Goal: Task Accomplishment & Management: Manage account settings

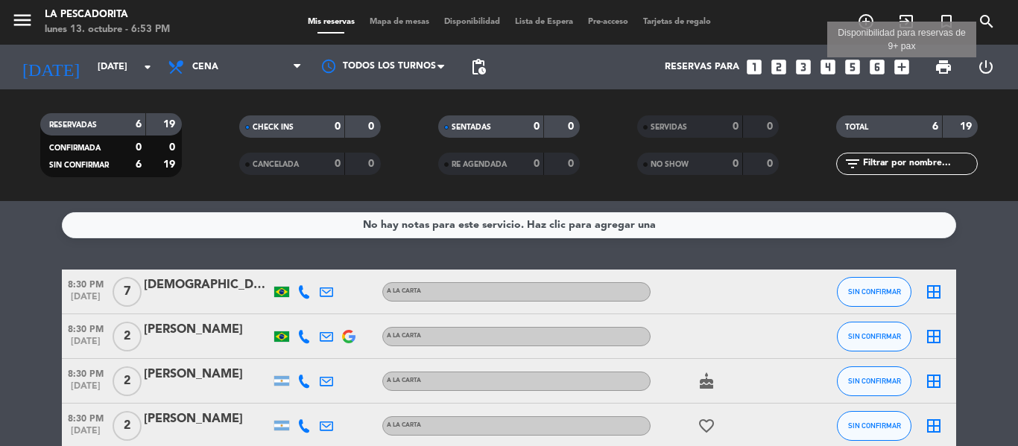
click at [904, 62] on icon "add_box" at bounding box center [901, 66] width 19 height 19
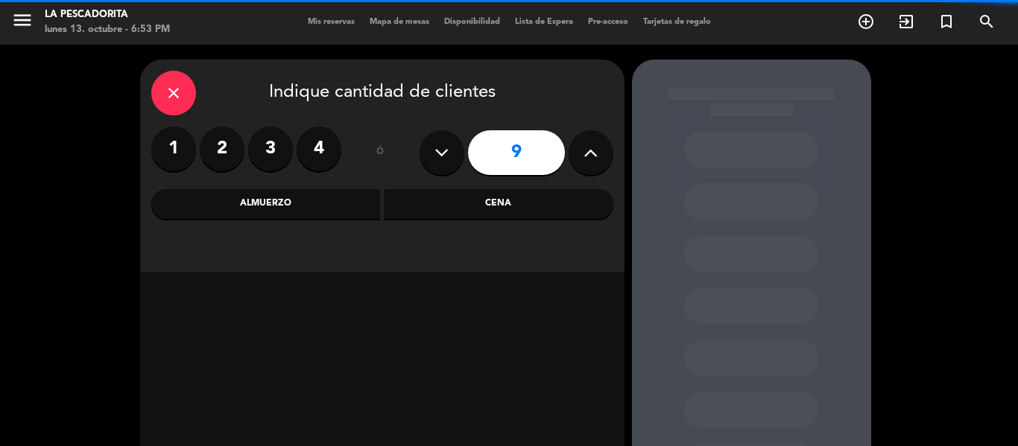
click at [584, 145] on icon at bounding box center [590, 153] width 14 height 22
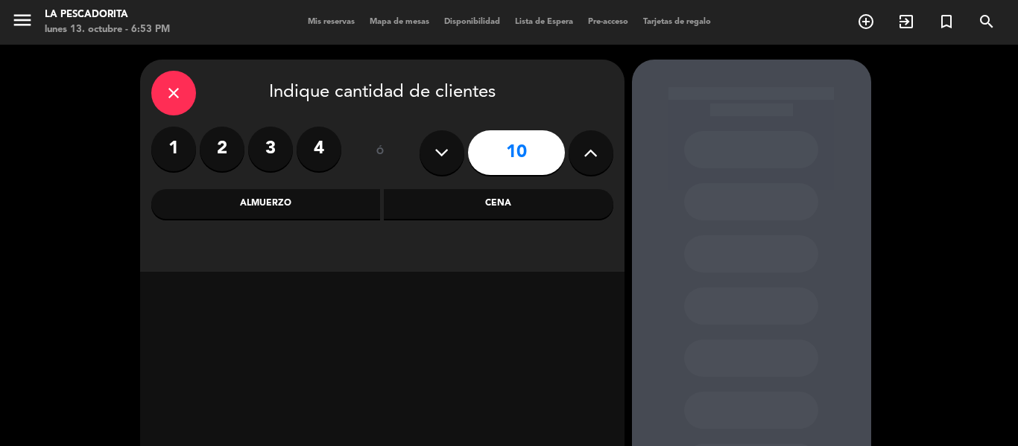
click at [584, 145] on icon at bounding box center [590, 153] width 14 height 22
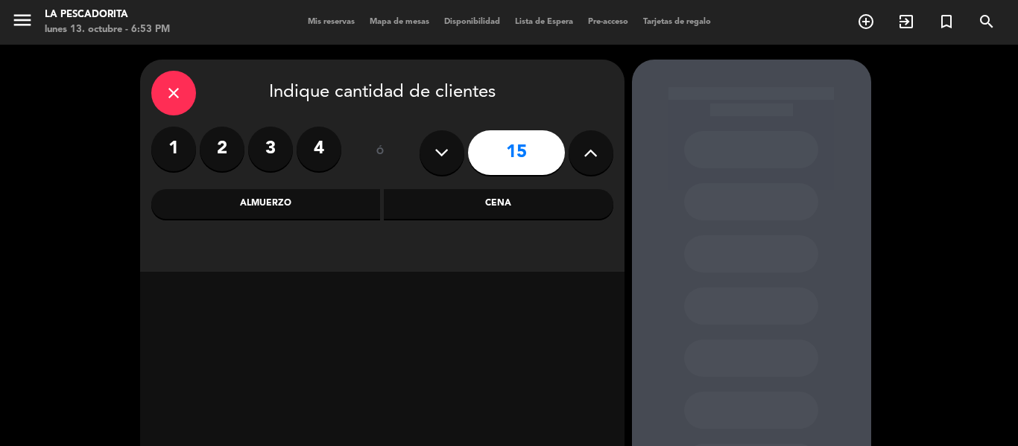
click at [584, 145] on icon at bounding box center [590, 153] width 14 height 22
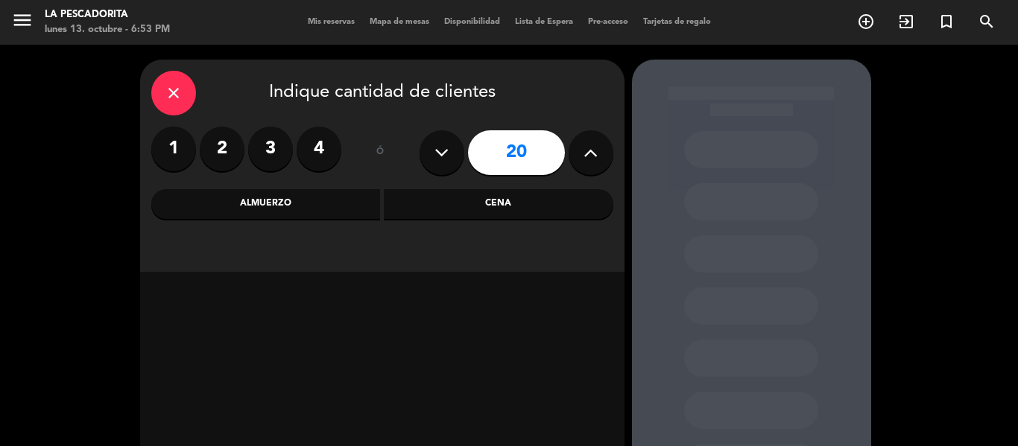
click at [584, 145] on icon at bounding box center [590, 153] width 14 height 22
type input "23"
click at [583, 145] on icon at bounding box center [590, 153] width 14 height 22
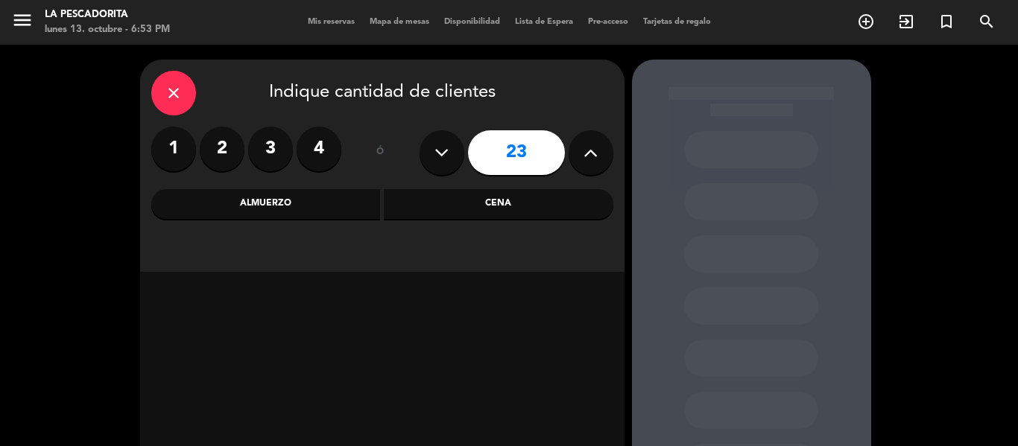
click at [583, 145] on icon at bounding box center [590, 153] width 14 height 22
click at [24, 21] on icon "menu" at bounding box center [22, 20] width 22 height 22
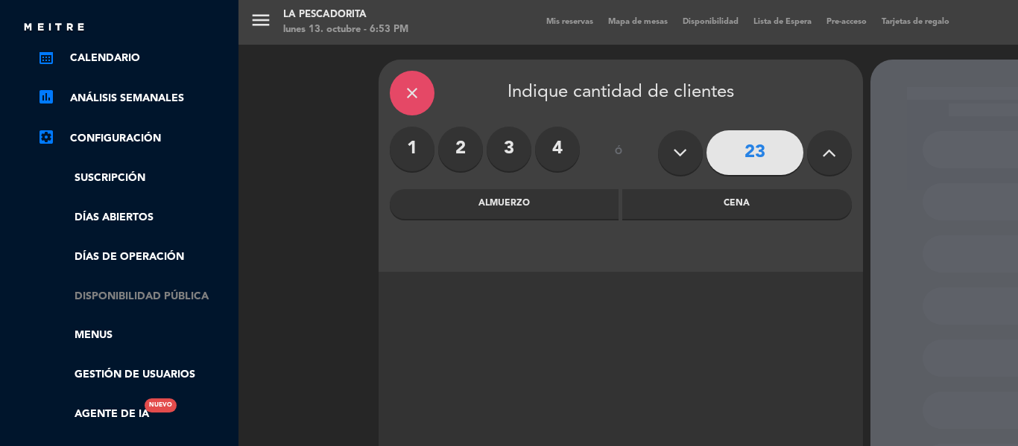
scroll to position [224, 0]
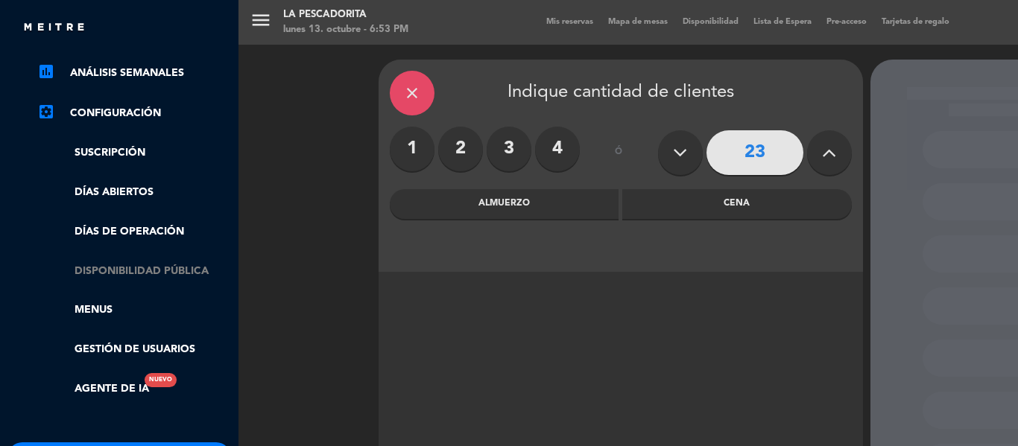
click at [124, 271] on link "Disponibilidad pública" at bounding box center [134, 271] width 194 height 17
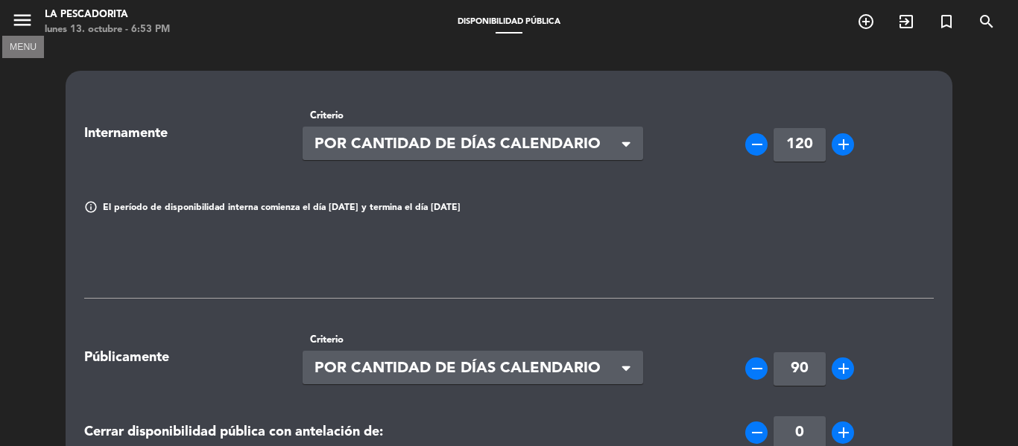
click at [16, 16] on icon "menu" at bounding box center [22, 20] width 22 height 22
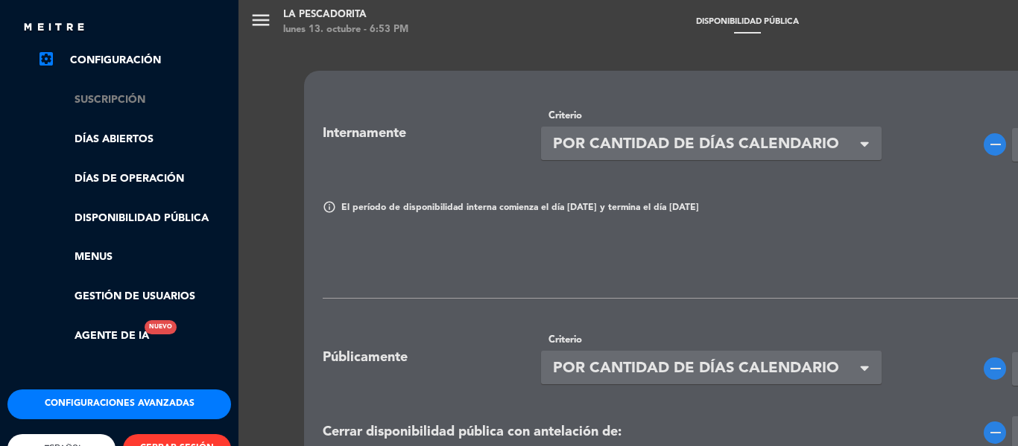
scroll to position [298, 0]
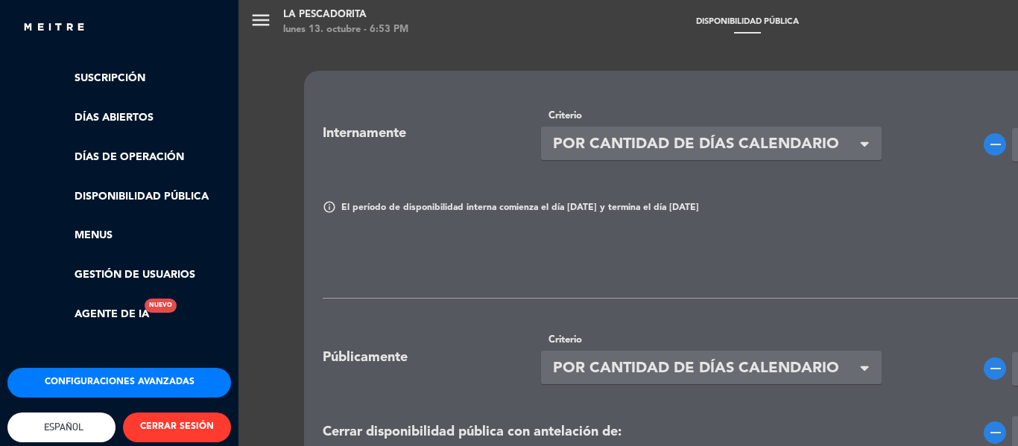
click at [121, 381] on button "Configuraciones avanzadas" at bounding box center [119, 383] width 224 height 30
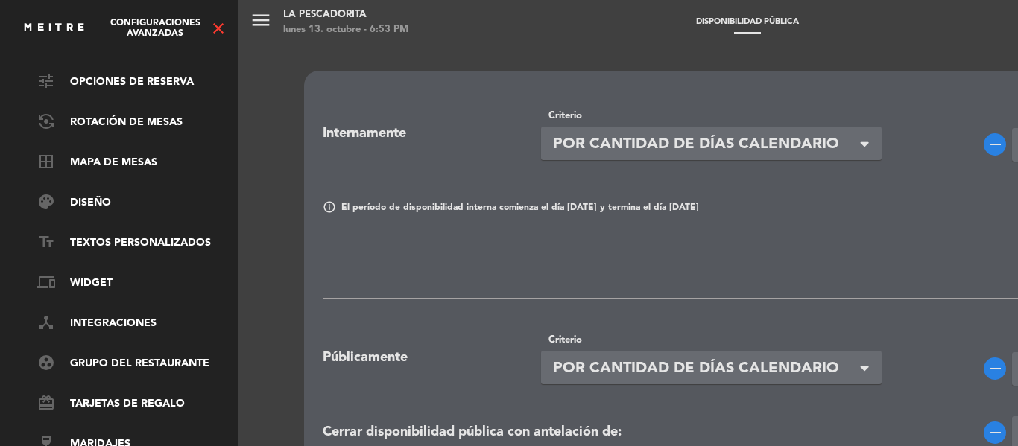
scroll to position [0, 0]
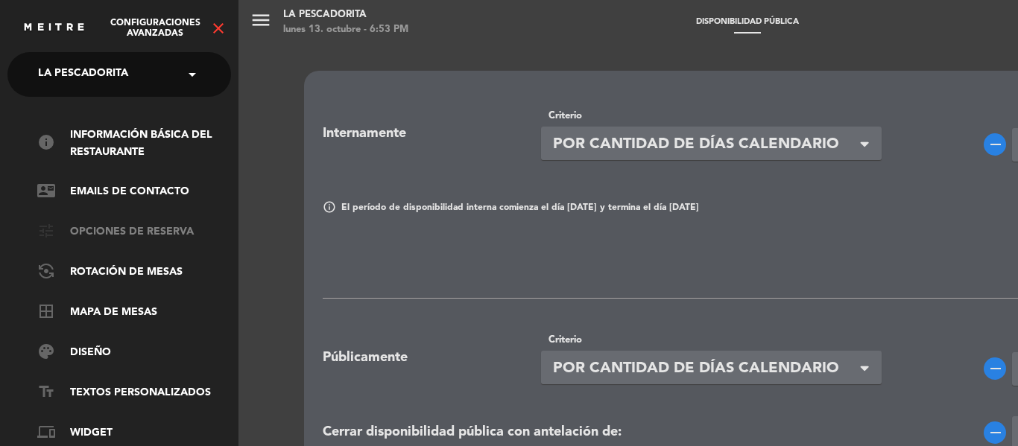
click at [152, 238] on link "tune Opciones de reserva" at bounding box center [134, 233] width 194 height 18
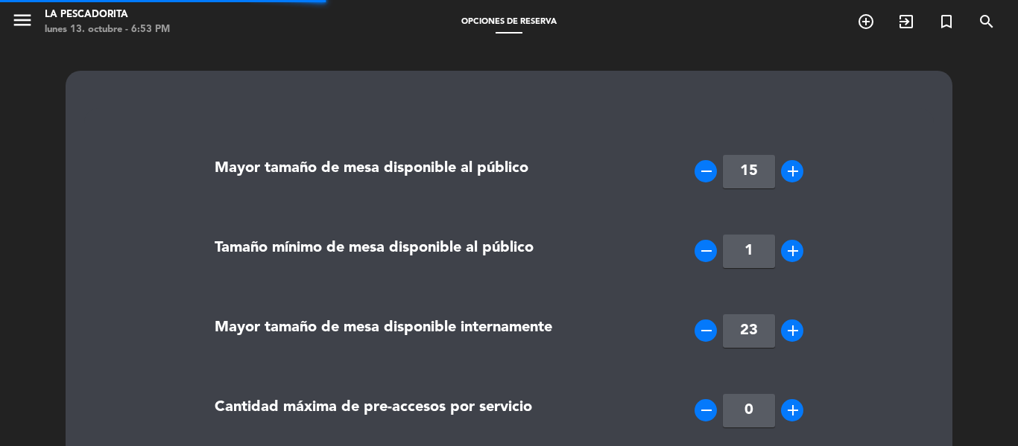
type textarea "<ul> <li>El tiempo de tolerancia es de 15 minutos.&nbsp;</li> <li>Las mesas no …"
click at [28, 26] on icon "menu" at bounding box center [22, 20] width 22 height 22
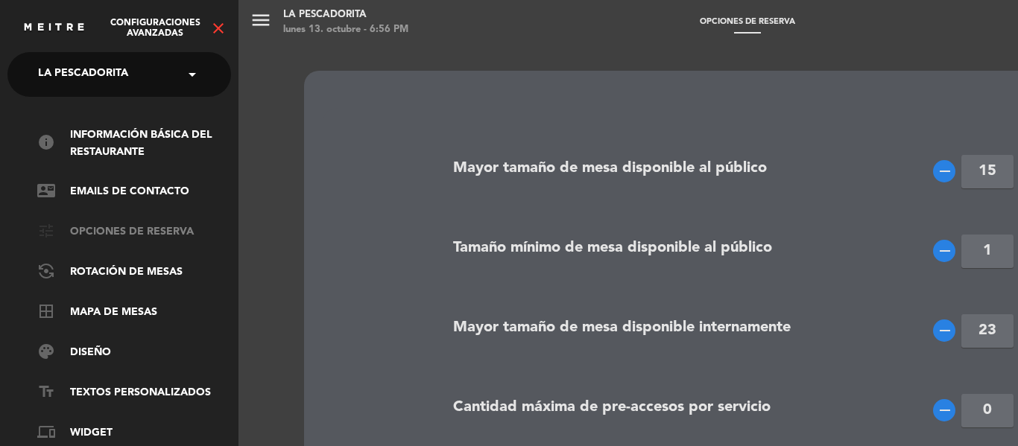
click at [141, 227] on link "tune Opciones de reserva" at bounding box center [134, 233] width 194 height 18
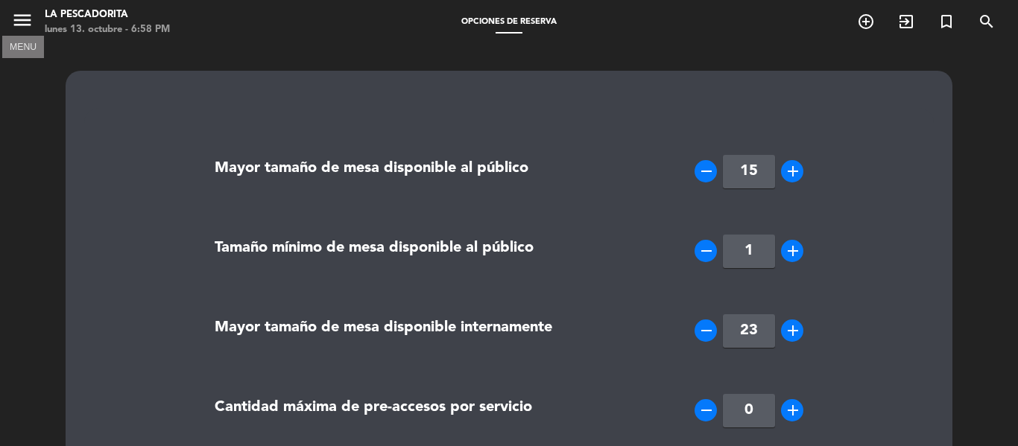
click at [20, 15] on icon "menu" at bounding box center [22, 20] width 22 height 22
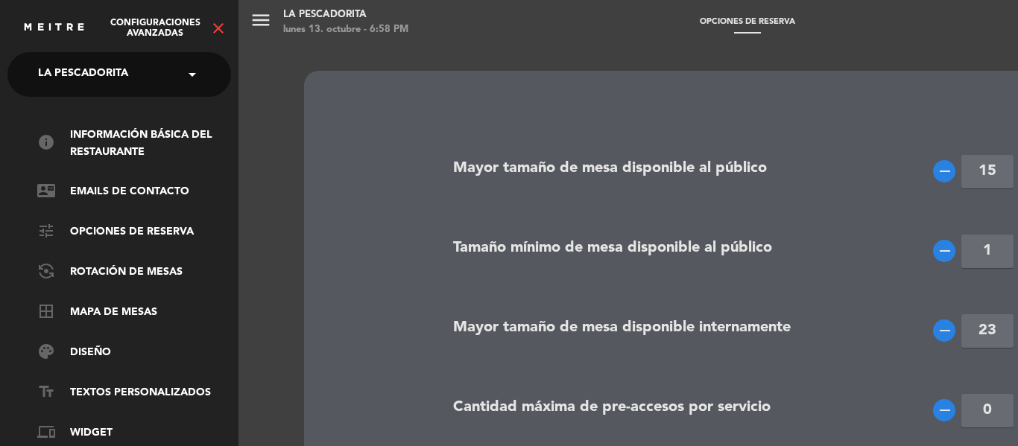
click at [212, 28] on icon "close" at bounding box center [218, 28] width 18 height 18
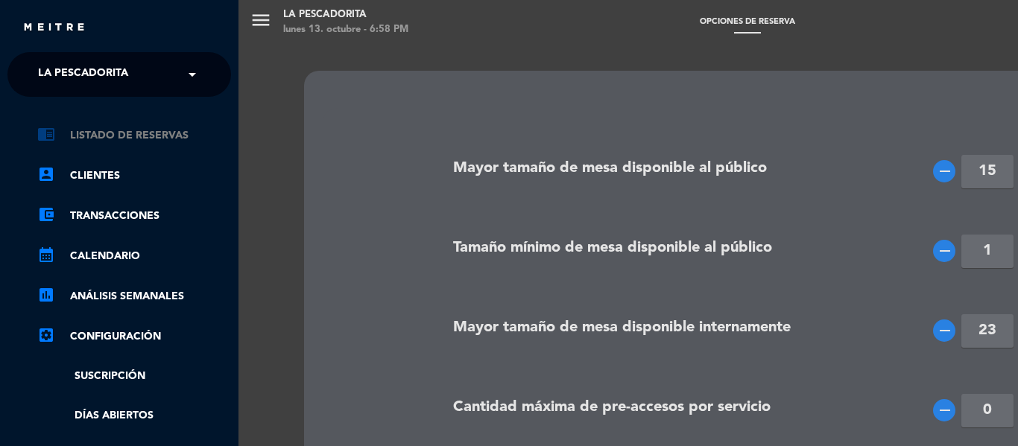
click at [136, 139] on link "chrome_reader_mode Listado de Reservas" at bounding box center [134, 136] width 194 height 18
